Goal: Information Seeking & Learning: Learn about a topic

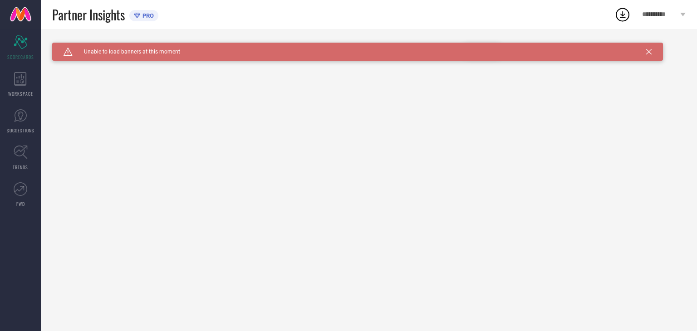
type input "All"
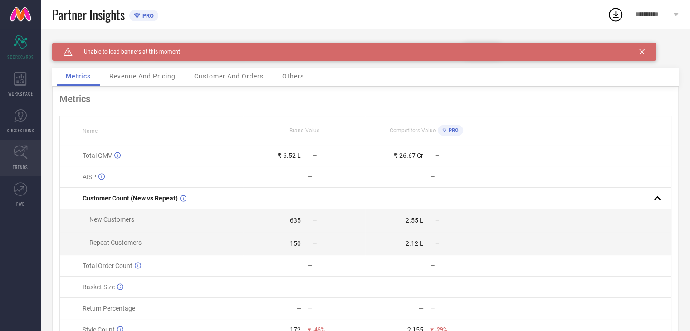
click at [11, 157] on link "TRENDS" at bounding box center [20, 158] width 41 height 36
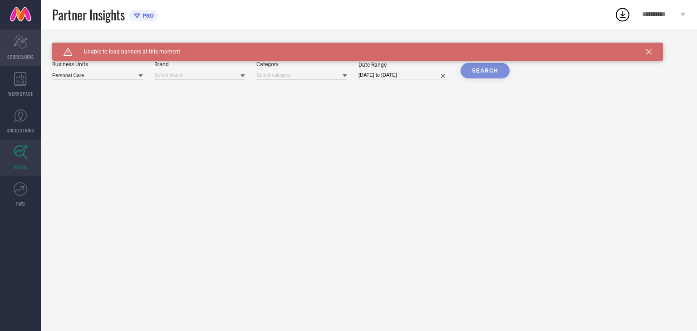
click at [19, 45] on icon "Scorecard" at bounding box center [21, 42] width 14 height 14
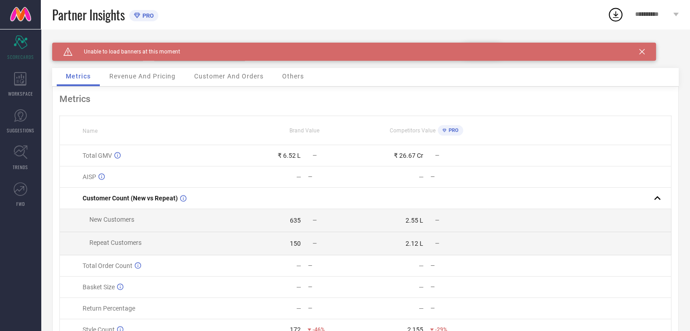
click at [133, 79] on span "Revenue And Pricing" at bounding box center [142, 76] width 66 height 7
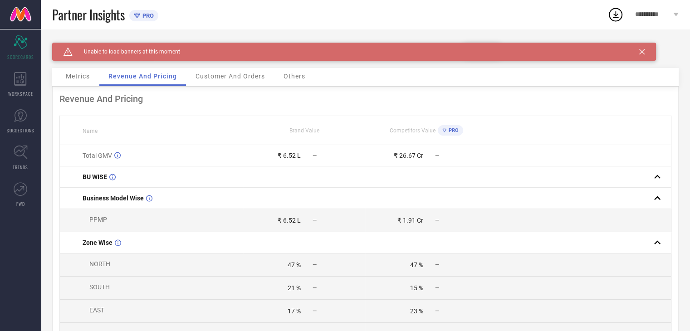
click at [234, 78] on span "Customer And Orders" at bounding box center [230, 76] width 69 height 7
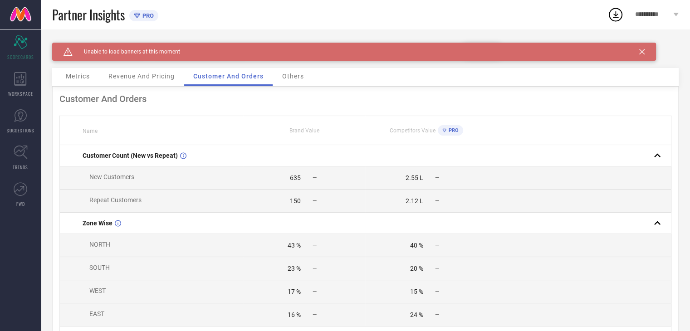
click at [288, 79] on span "Others" at bounding box center [293, 76] width 22 height 7
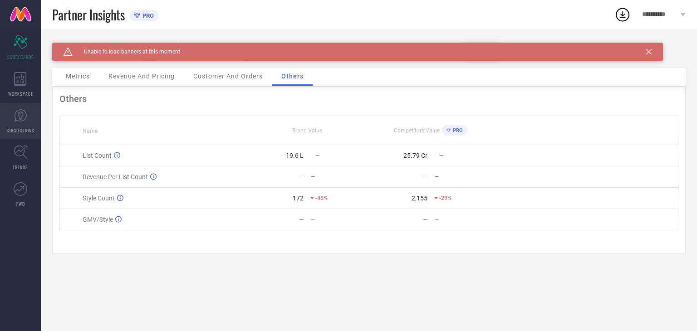
click at [25, 126] on link "SUGGESTIONS" at bounding box center [20, 121] width 41 height 36
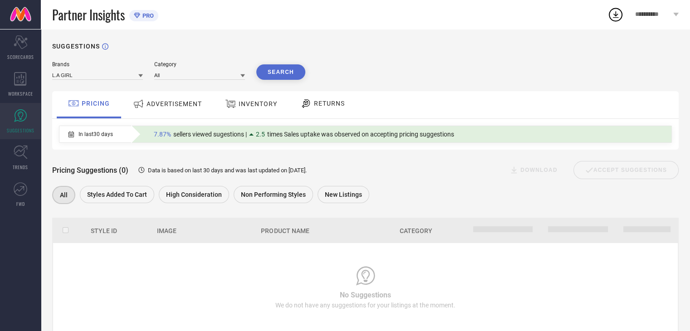
click at [257, 135] on div "2.5" at bounding box center [258, 134] width 18 height 7
click at [310, 138] on span "times Sales uptake was observed on accepting pricing suggestions" at bounding box center [360, 134] width 187 height 7
click at [423, 140] on div "7.87% sellers viewed sugestions | 2.5 times Sales uptake was observed on accept…" at bounding box center [304, 134] width 310 height 12
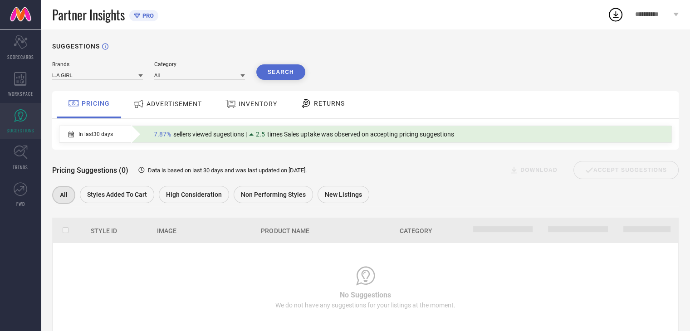
click at [163, 137] on span "7.87%" at bounding box center [162, 134] width 17 height 7
drag, startPoint x: 234, startPoint y: 133, endPoint x: 243, endPoint y: 134, distance: 9.1
click at [243, 134] on span "sellers viewed sugestions |" at bounding box center [210, 134] width 74 height 7
drag, startPoint x: 300, startPoint y: 138, endPoint x: 474, endPoint y: 141, distance: 173.9
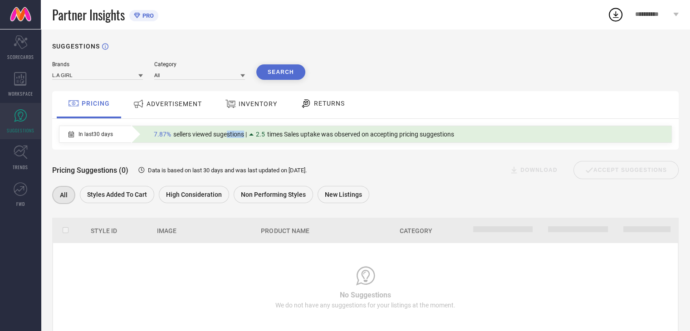
click at [474, 141] on div "7.87% sellers viewed sugestions | 2.5 times Sales uptake was observed on accept…" at bounding box center [401, 134] width 541 height 16
click at [112, 75] on input at bounding box center [97, 75] width 91 height 10
click at [140, 74] on div at bounding box center [140, 75] width 5 height 9
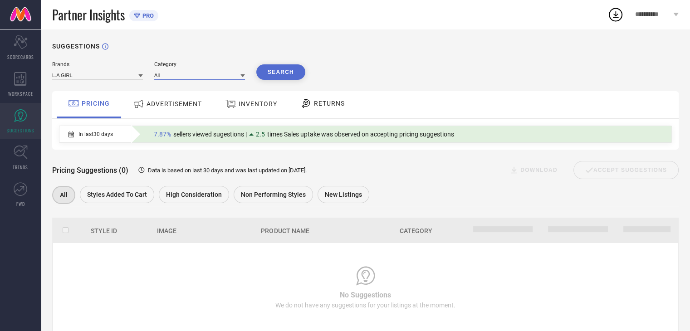
click at [169, 75] on input at bounding box center [199, 75] width 91 height 10
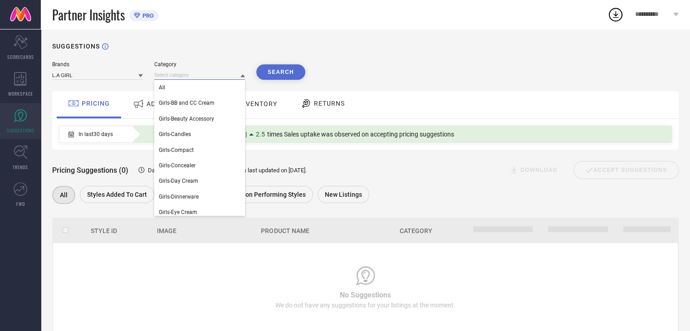
click at [169, 75] on input at bounding box center [199, 75] width 91 height 10
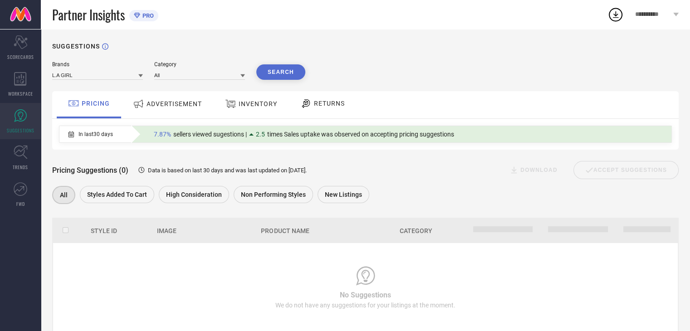
click at [285, 77] on button "Search" at bounding box center [280, 71] width 49 height 15
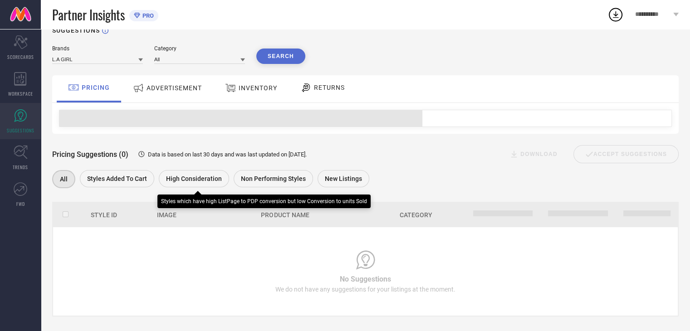
scroll to position [25, 0]
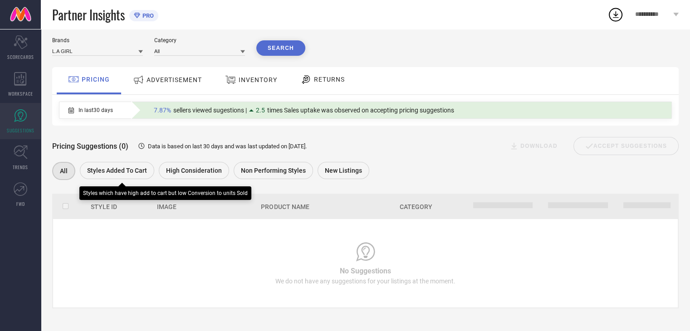
click at [120, 172] on span "Styles Added To Cart" at bounding box center [117, 170] width 60 height 7
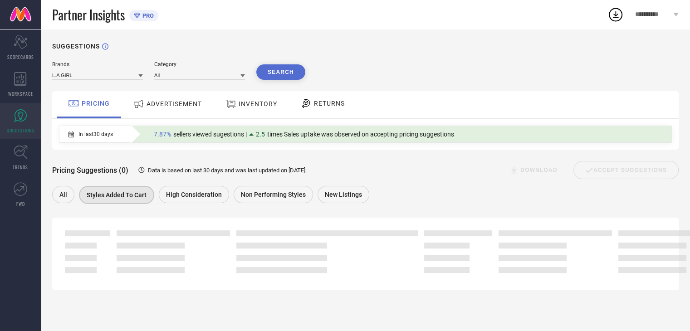
scroll to position [0, 0]
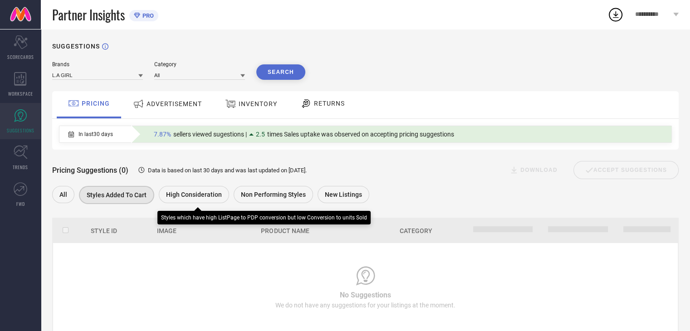
click at [183, 192] on span "High Consideration" at bounding box center [194, 194] width 56 height 7
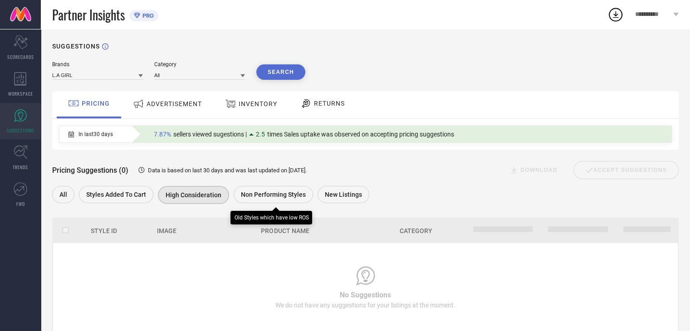
click at [281, 197] on span "Non Performing Styles" at bounding box center [273, 194] width 65 height 7
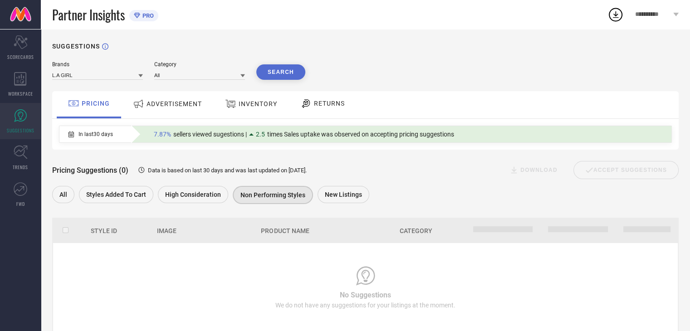
click at [377, 192] on div "All Styles Added To Cart High Consideration Non Performing Styles New Listings" at bounding box center [361, 196] width 618 height 20
click at [665, 20] on div "**********" at bounding box center [657, 14] width 66 height 29
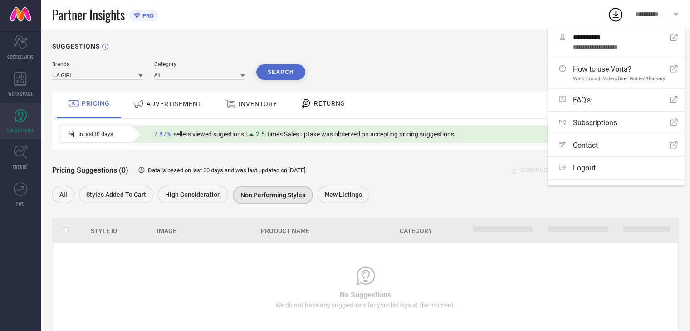
click at [467, 59] on div "SUGGESTIONS Brands L.A GIRL Category All Search PRICING ADVERTISEMENT INVENTORY…" at bounding box center [366, 192] width 650 height 326
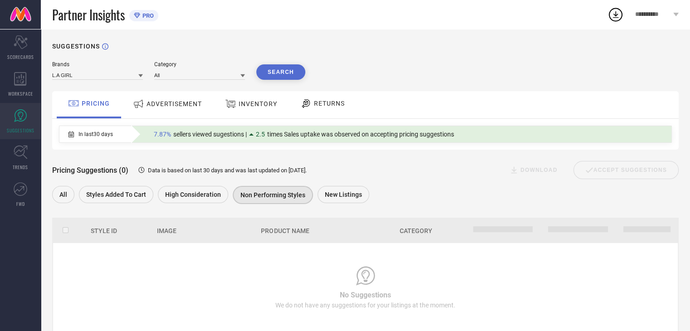
click at [240, 104] on span "INVENTORY" at bounding box center [258, 103] width 39 height 7
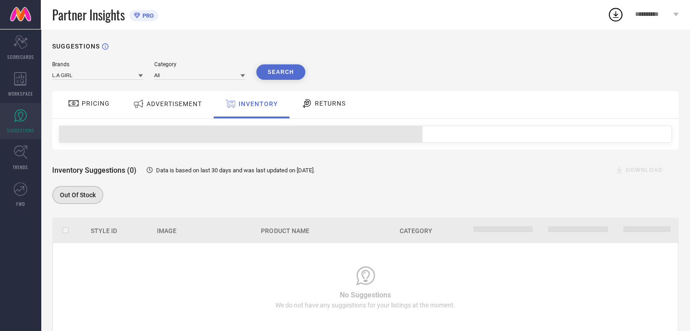
click at [174, 103] on span "ADVERTISEMENT" at bounding box center [174, 103] width 55 height 7
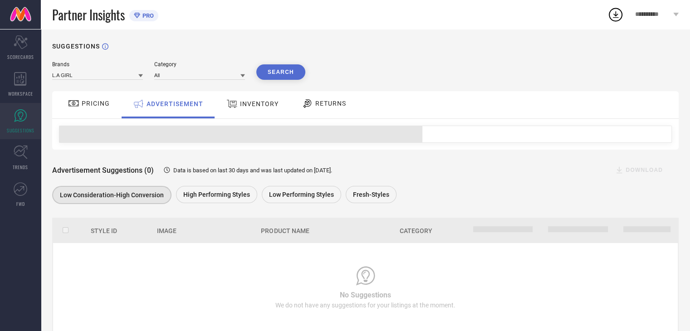
click at [315, 103] on span "RETURNS" at bounding box center [330, 103] width 31 height 7
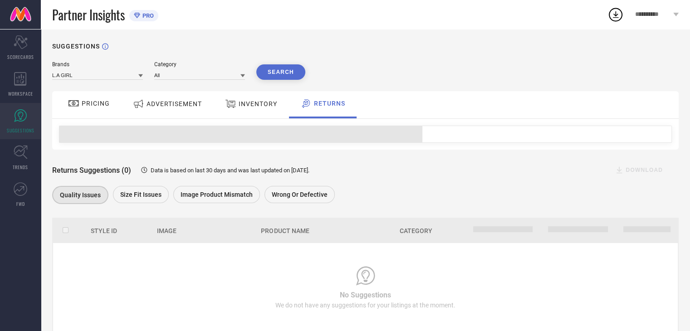
click at [92, 102] on span "PRICING" at bounding box center [96, 103] width 28 height 7
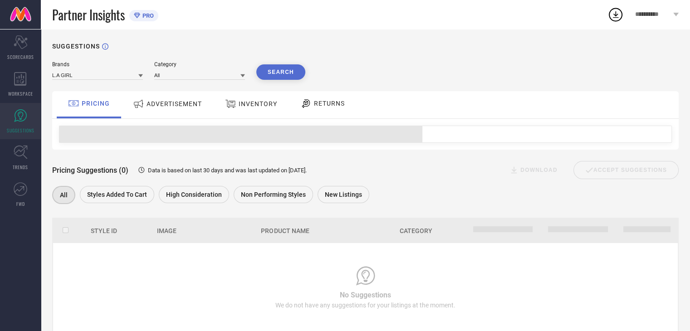
click at [152, 11] on div "PRO" at bounding box center [141, 15] width 25 height 11
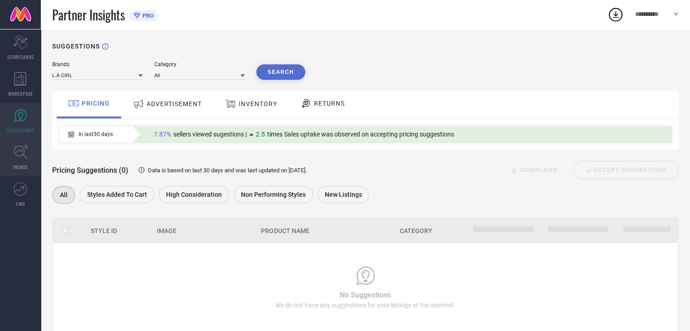
click at [22, 159] on link "TRENDS" at bounding box center [20, 158] width 41 height 36
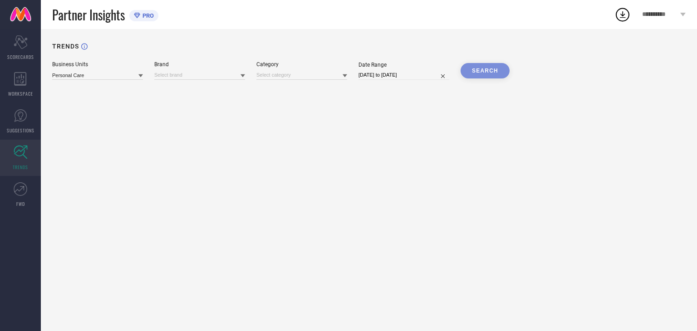
click at [109, 69] on div "Business Units Personal Care" at bounding box center [97, 70] width 91 height 19
click at [105, 69] on div "Business Units Personal Care" at bounding box center [97, 70] width 91 height 19
click at [110, 75] on input at bounding box center [97, 75] width 91 height 10
click at [102, 95] on div "Personal Care" at bounding box center [97, 87] width 91 height 15
click at [172, 75] on input at bounding box center [199, 75] width 91 height 10
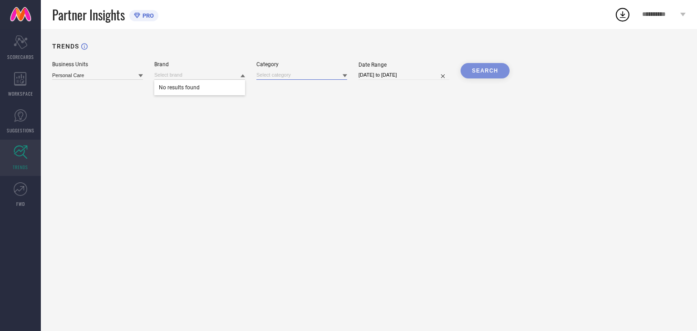
click at [273, 74] on input at bounding box center [301, 75] width 91 height 10
click at [256, 123] on div "TRENDS Business Units Personal Care Brand Category No results found Date Range …" at bounding box center [369, 180] width 656 height 302
click at [18, 78] on icon at bounding box center [20, 79] width 13 height 14
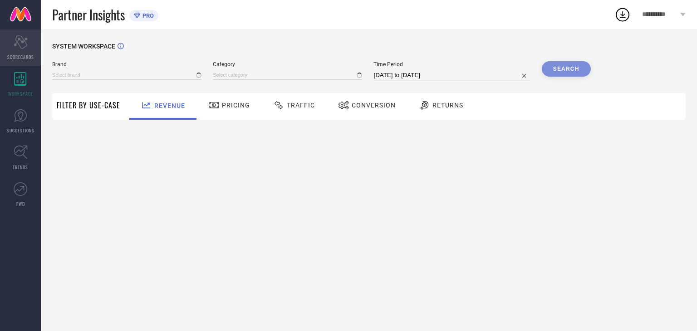
type input "L.A GIRL"
type input "All"
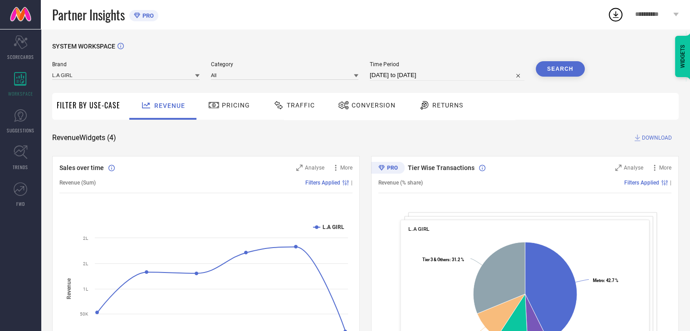
click at [409, 75] on input "31-08-2025 to 30-09-2025" at bounding box center [447, 75] width 155 height 11
select select "7"
select select "2025"
select select "8"
select select "2025"
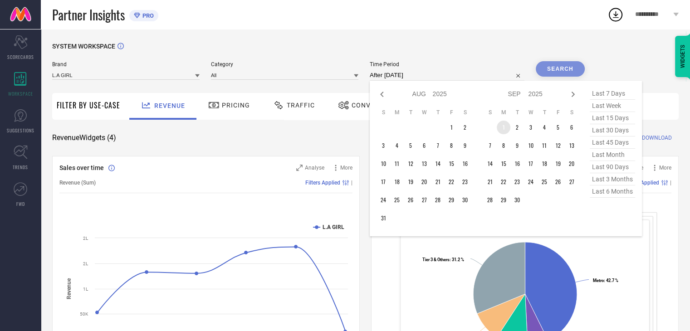
click at [510, 127] on td "1" at bounding box center [504, 128] width 14 height 14
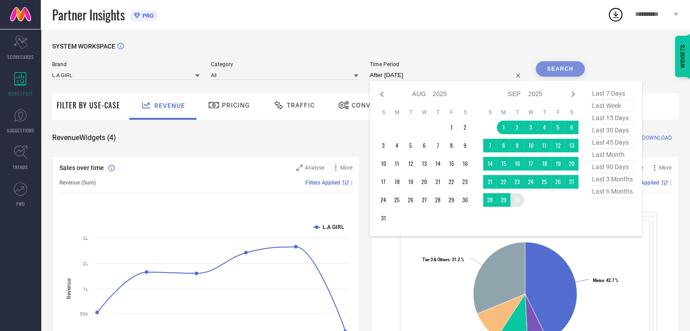
type input "01-09-2025 to 30-09-2025"
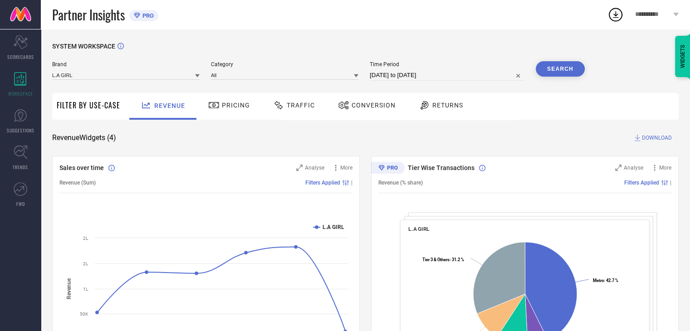
click at [134, 67] on span "Brand" at bounding box center [126, 64] width 148 height 6
click at [136, 77] on input at bounding box center [126, 75] width 148 height 10
click at [172, 59] on div "SYSTEM WORKSPACE" at bounding box center [365, 52] width 627 height 19
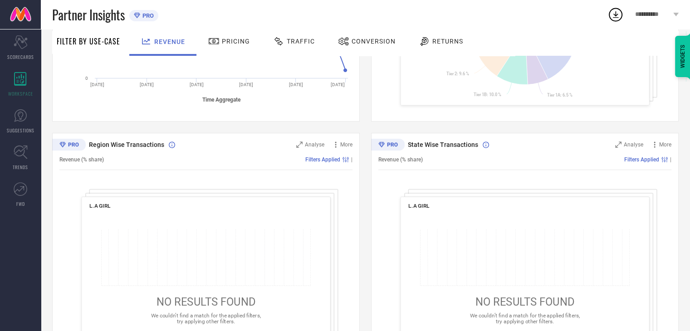
scroll to position [304, 0]
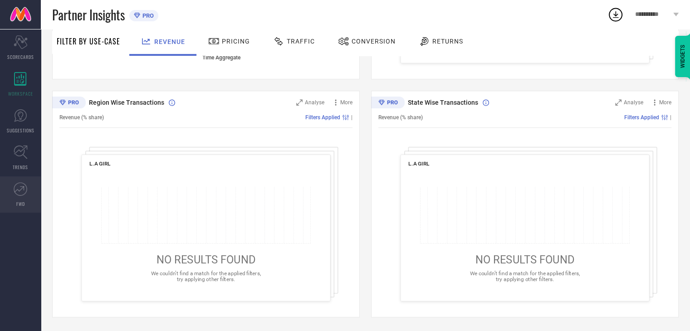
click at [12, 201] on link "FWD" at bounding box center [20, 195] width 41 height 36
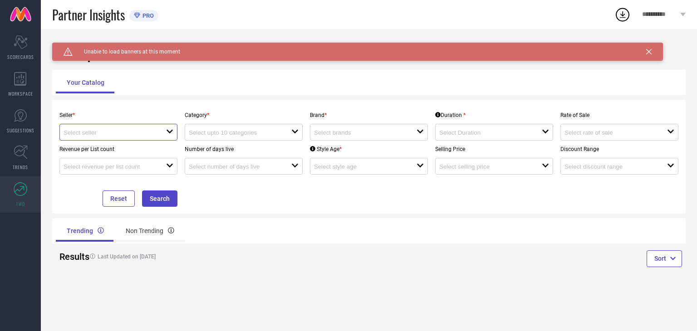
click at [122, 135] on input at bounding box center [110, 132] width 92 height 7
click at [118, 150] on li "HOK BEAUTY PRIVATE LIMITED ( 24420 )" at bounding box center [131, 150] width 142 height 16
type input "HOK BEAUTY PRIVATE LIMITED ( 24420 )"
click at [276, 132] on input at bounding box center [235, 132] width 92 height 7
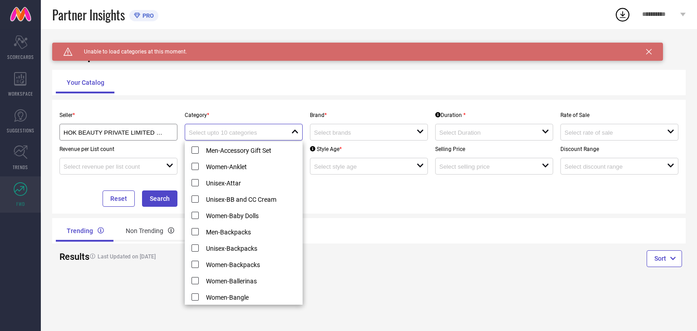
click at [276, 132] on input at bounding box center [235, 132] width 92 height 7
click at [157, 192] on button "Search" at bounding box center [159, 199] width 35 height 16
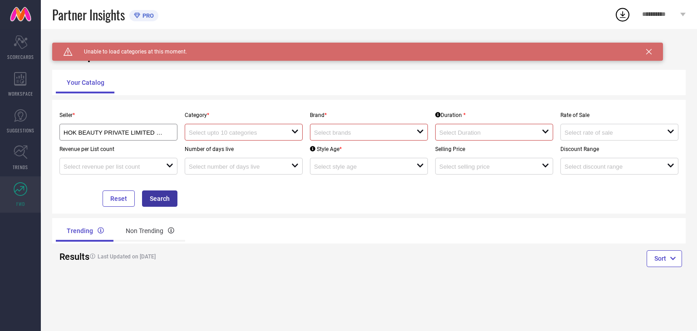
click at [157, 195] on button "Search" at bounding box center [159, 199] width 35 height 16
click at [189, 133] on input at bounding box center [235, 132] width 92 height 7
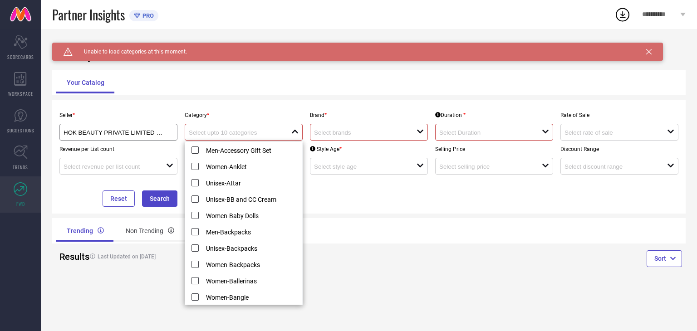
click at [231, 100] on div "Caution Created with Sketch. Unable to load categories at this moment. TrendXpl…" at bounding box center [369, 180] width 656 height 302
